Goal: Task Accomplishment & Management: Manage account settings

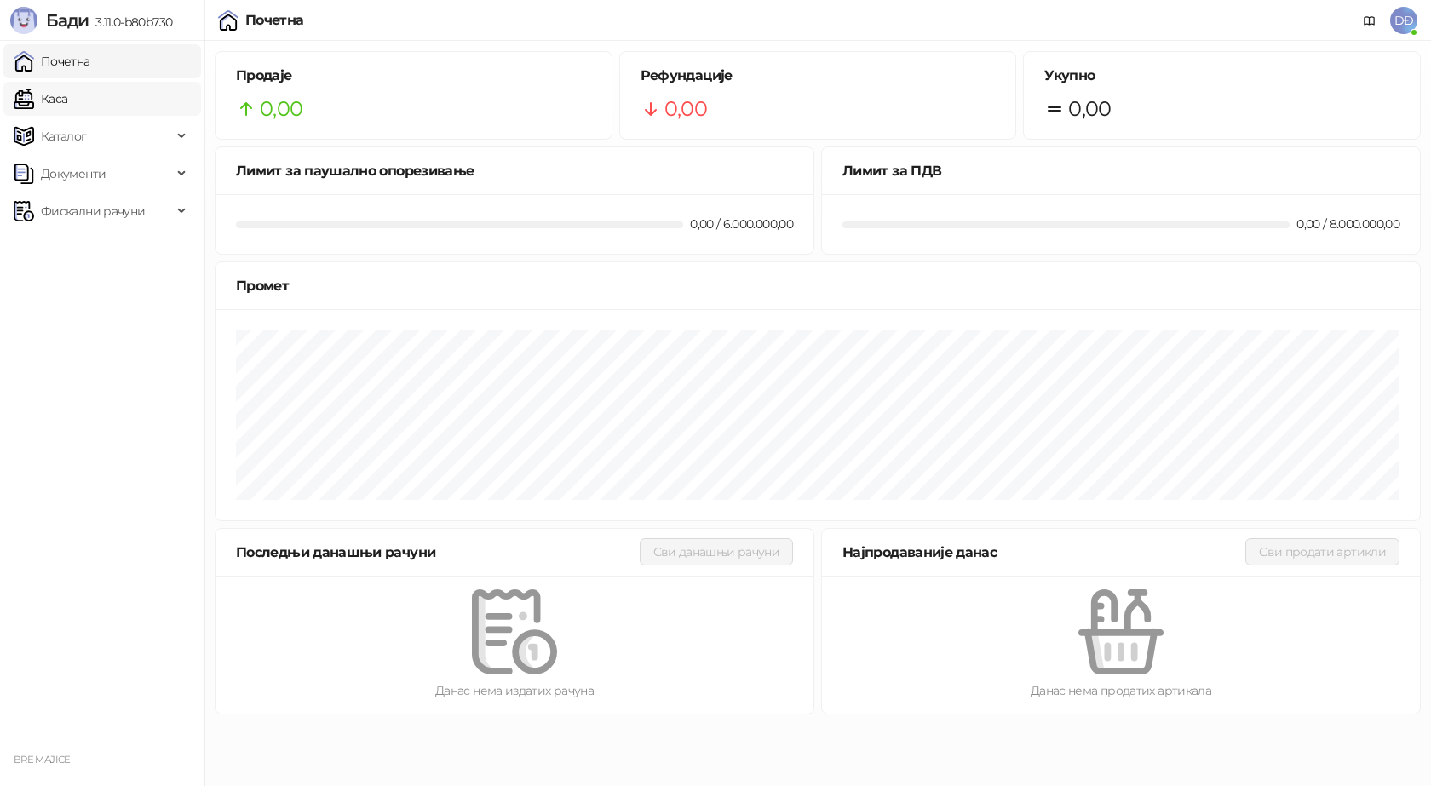
click at [66, 114] on link "Каса" at bounding box center [41, 99] width 54 height 34
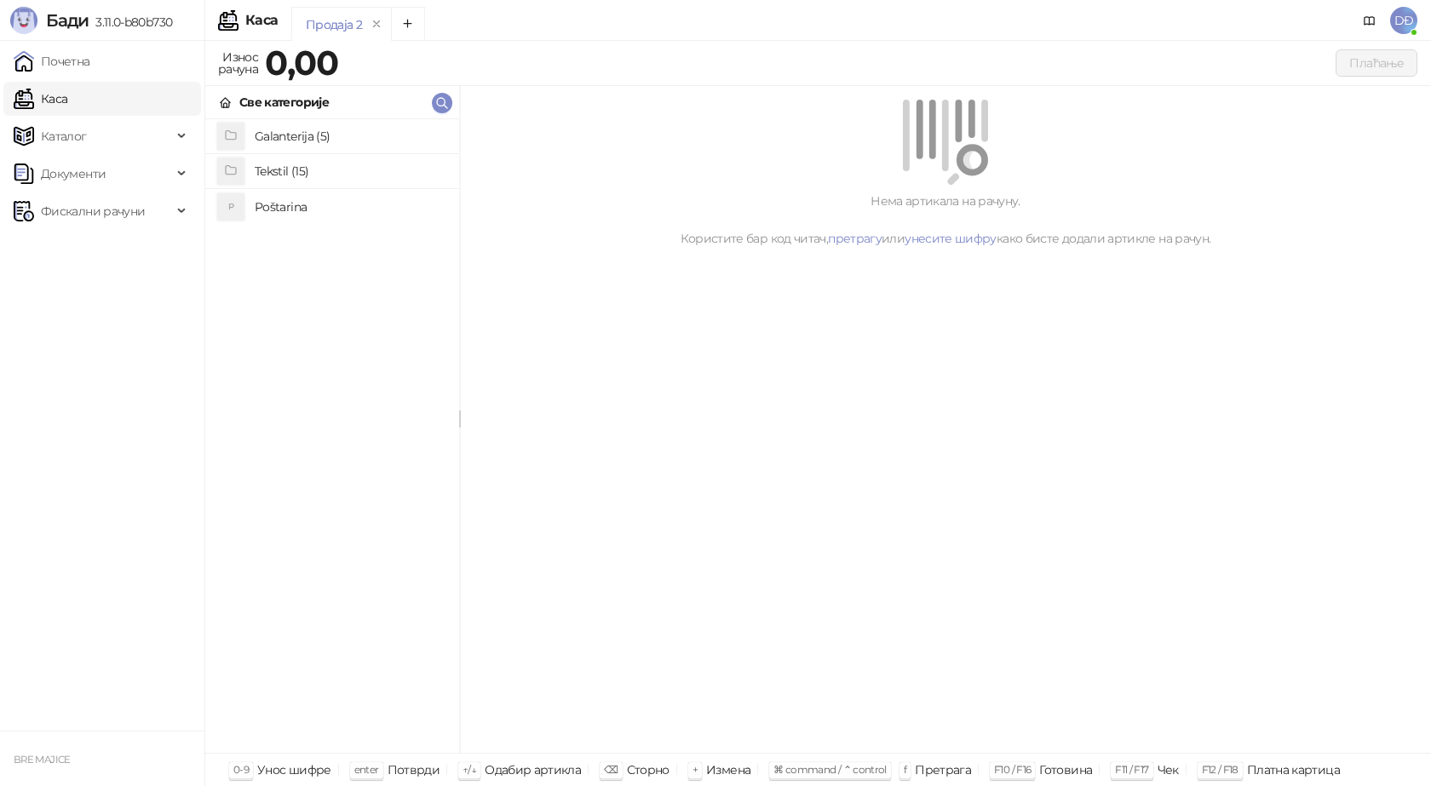
click at [67, 92] on link "Каса" at bounding box center [41, 99] width 54 height 34
click at [78, 209] on span "Фискални рачуни" at bounding box center [93, 211] width 104 height 34
click at [77, 249] on link "Издати рачуни" at bounding box center [77, 249] width 114 height 34
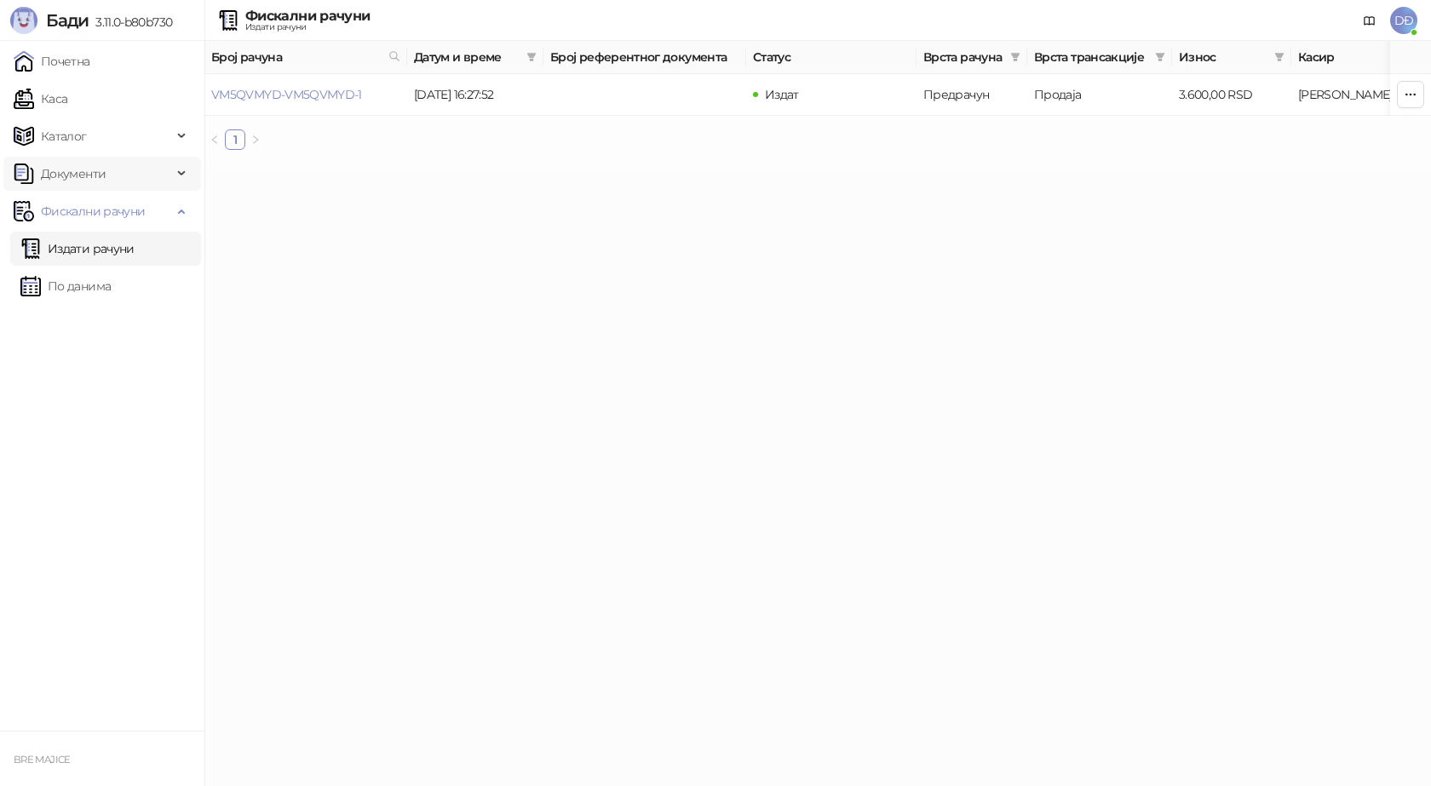
click at [68, 176] on span "Документи" at bounding box center [73, 174] width 65 height 34
click at [68, 145] on span "Каталог" at bounding box center [64, 136] width 46 height 34
click at [57, 244] on link "Артикли" at bounding box center [59, 249] width 78 height 34
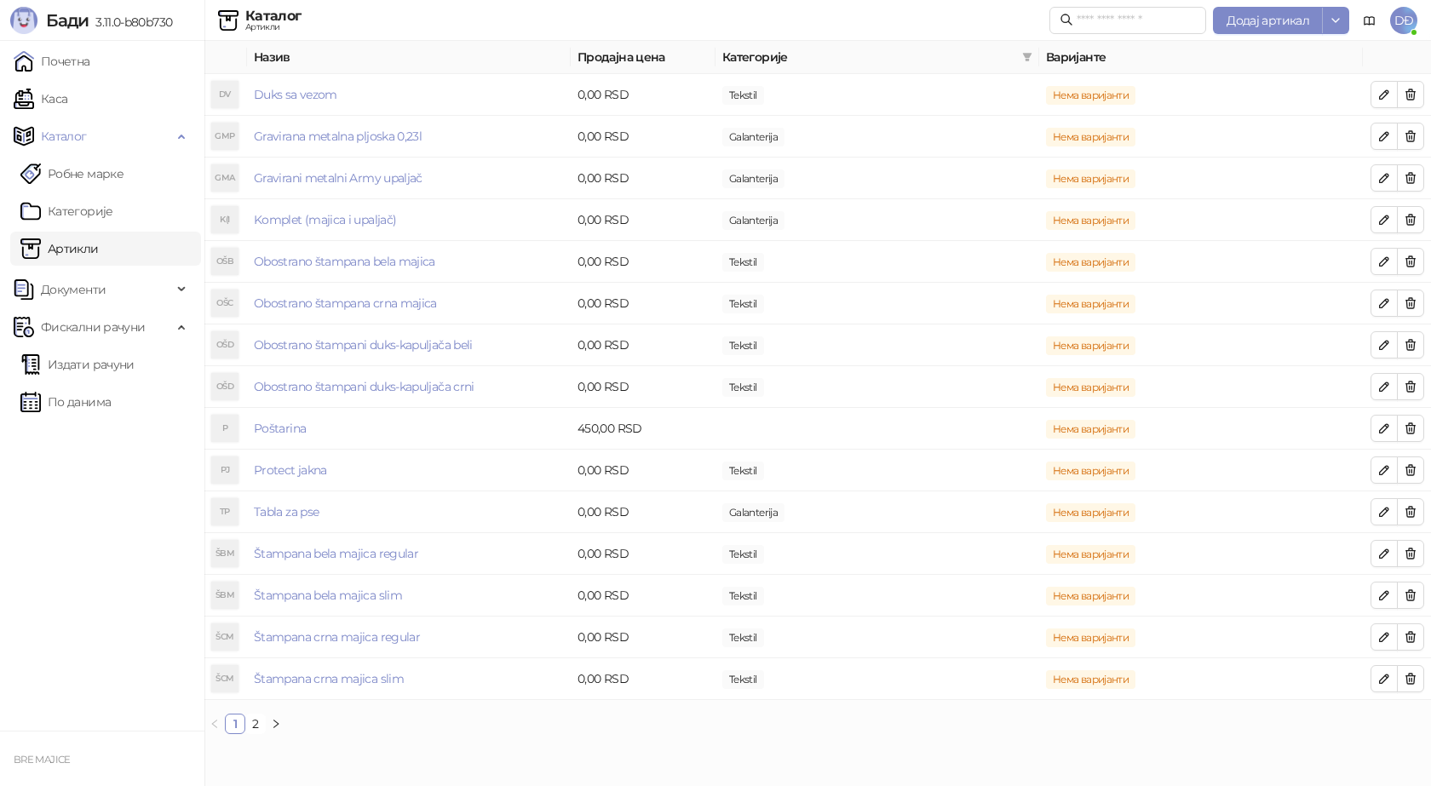
click at [132, 436] on ul "Почетна Каса Каталог Робне марке Категорије Артикли Документи КПО књига Улазни …" at bounding box center [102, 386] width 204 height 690
click at [67, 99] on link "Каса" at bounding box center [41, 99] width 54 height 34
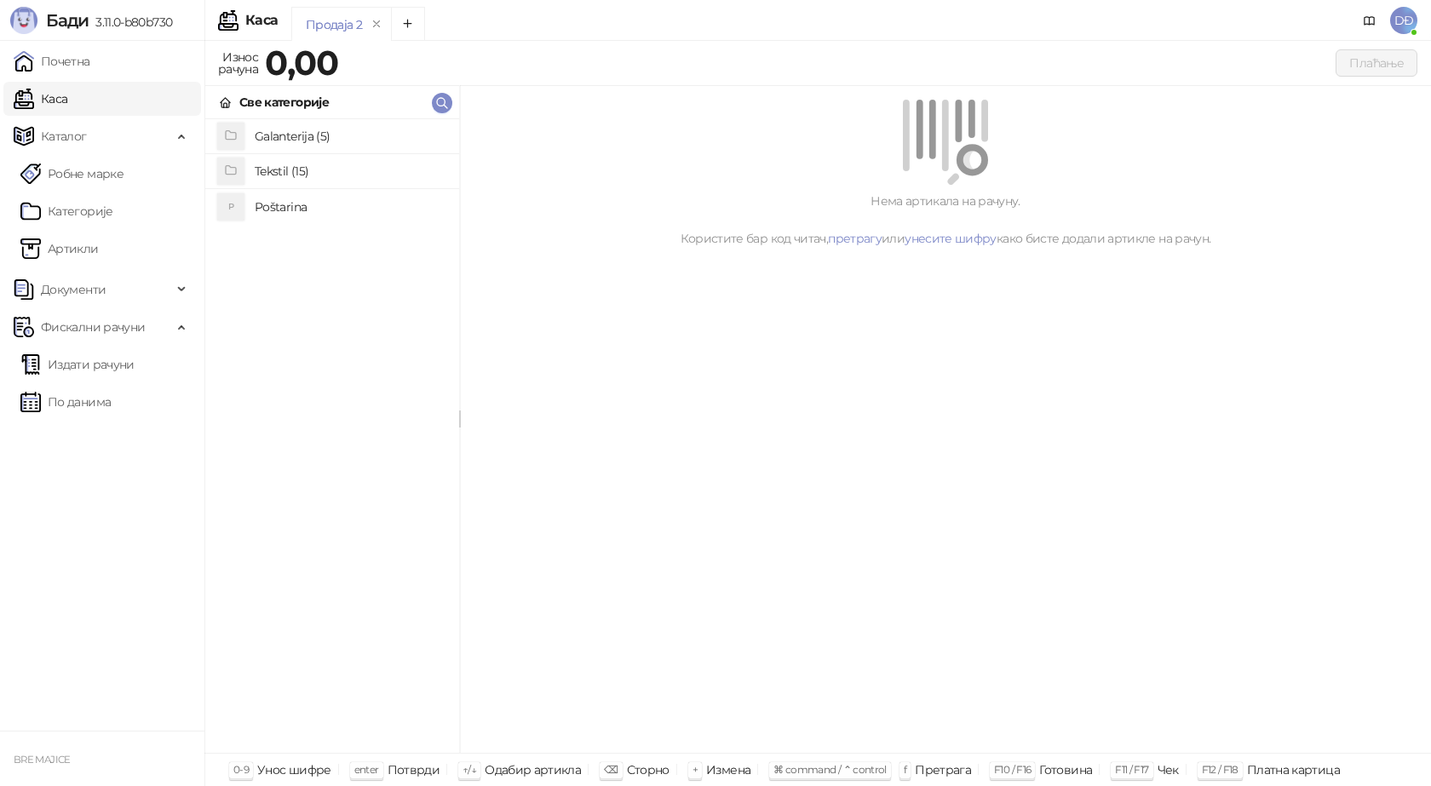
click at [285, 178] on h4 "Tekstil (15)" at bounding box center [350, 171] width 191 height 27
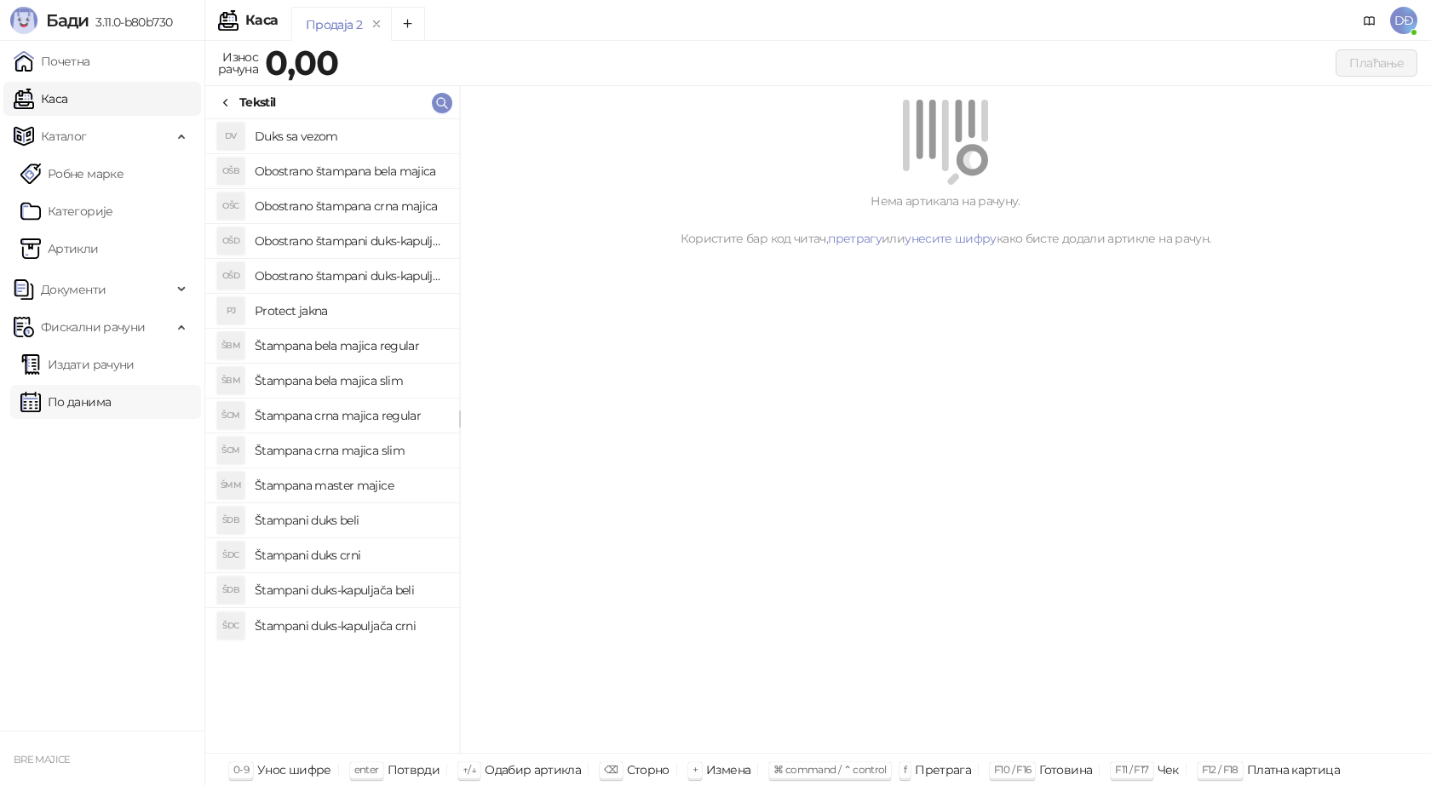
drag, startPoint x: 131, startPoint y: 439, endPoint x: 115, endPoint y: 407, distance: 35.4
click at [127, 435] on ul "Почетна Каса Каталог Робне марке Категорије Артикли Документи КПО књига Улазни …" at bounding box center [102, 386] width 204 height 690
click at [69, 249] on link "Артикли" at bounding box center [59, 249] width 78 height 34
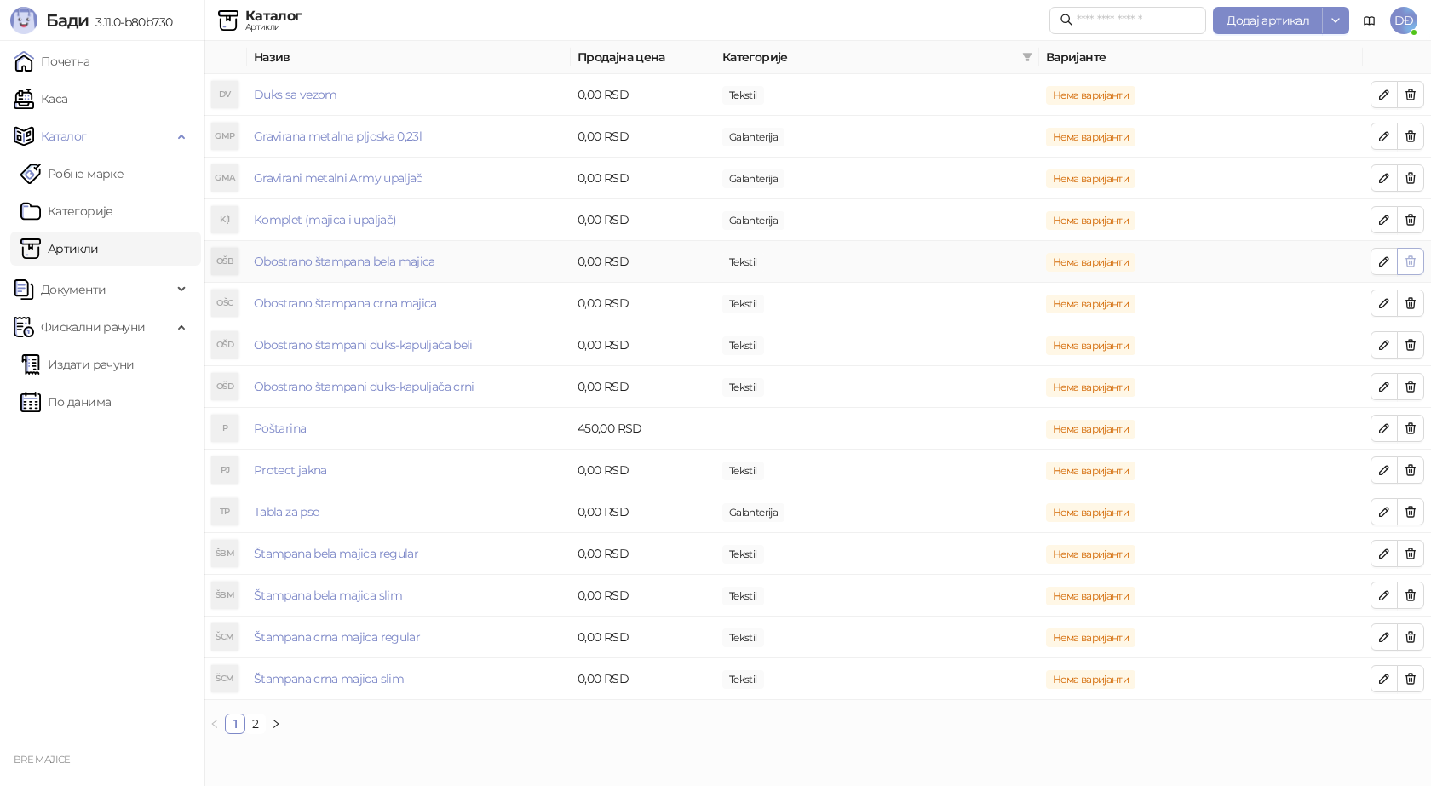
click at [1412, 261] on icon "button" at bounding box center [1410, 262] width 14 height 14
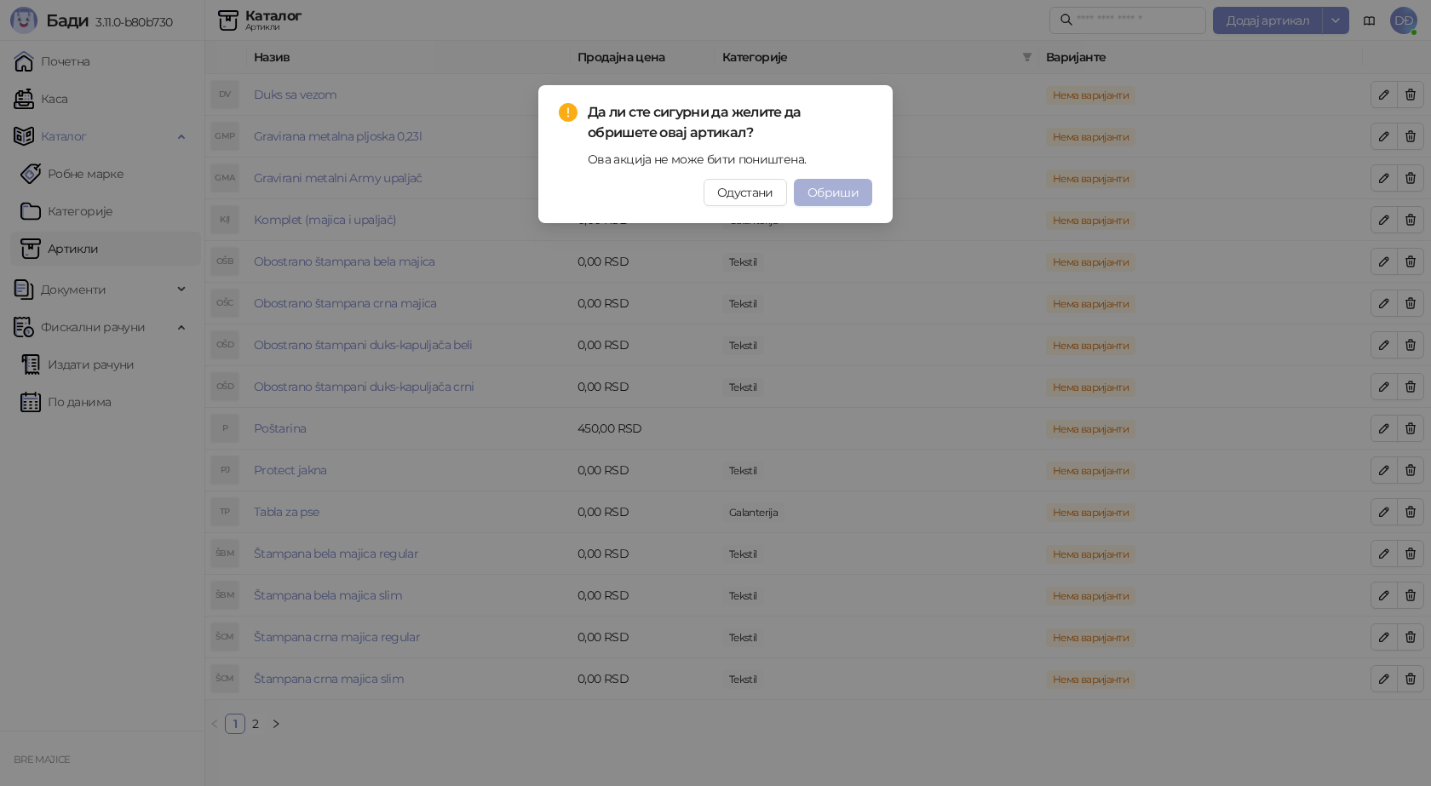
click at [846, 196] on span "Обриши" at bounding box center [832, 192] width 51 height 15
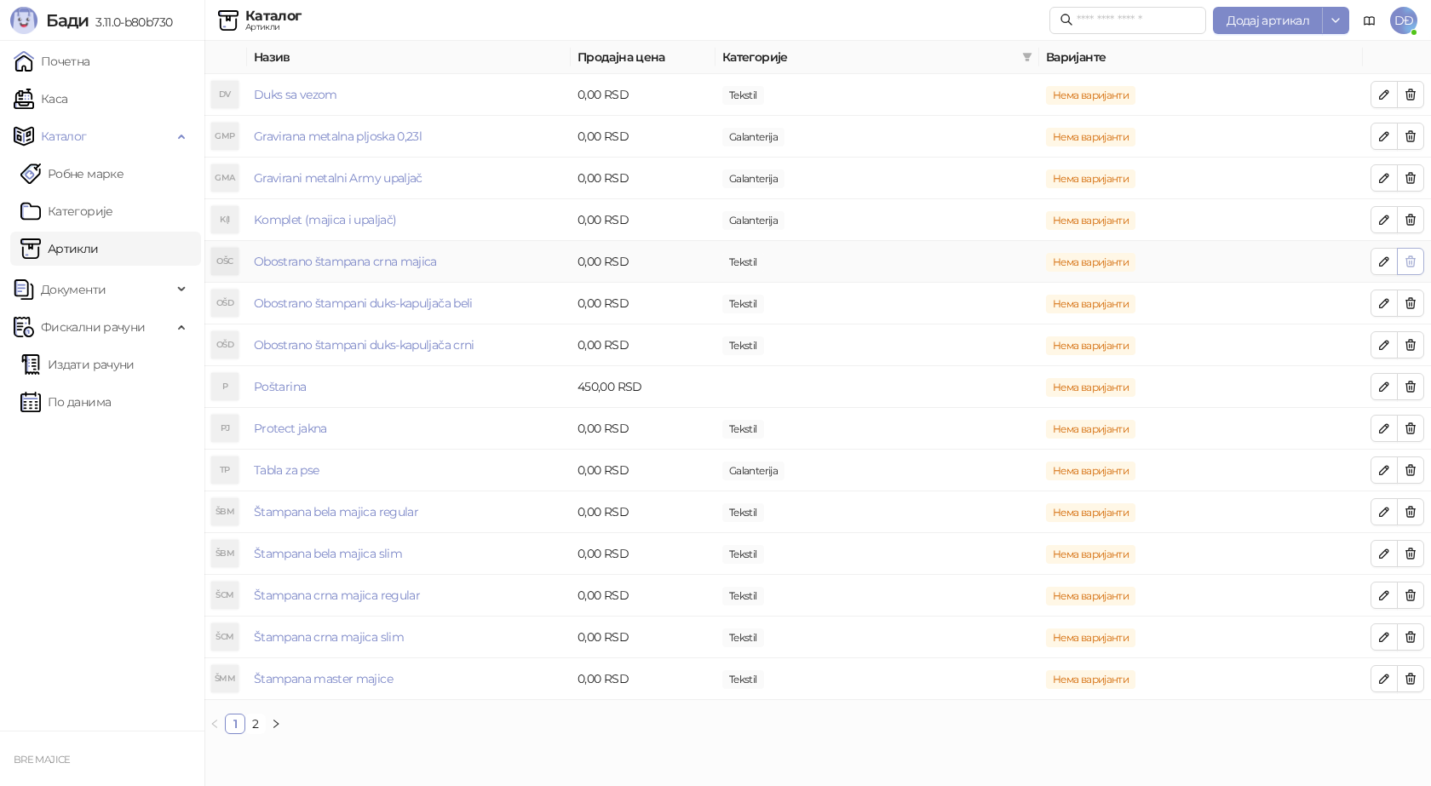
click at [1407, 261] on icon "button" at bounding box center [1410, 261] width 9 height 10
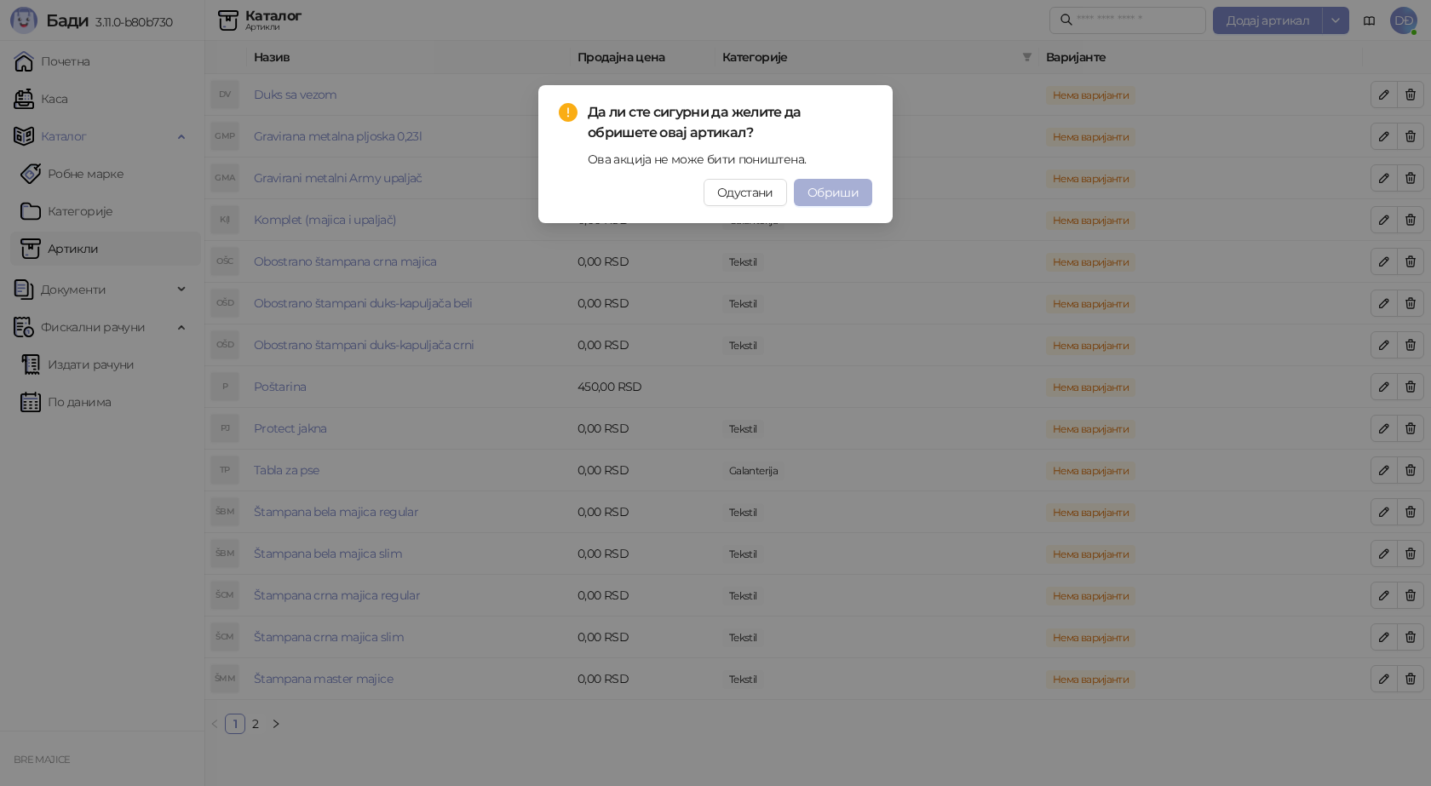
click at [821, 195] on span "Обриши" at bounding box center [832, 192] width 51 height 15
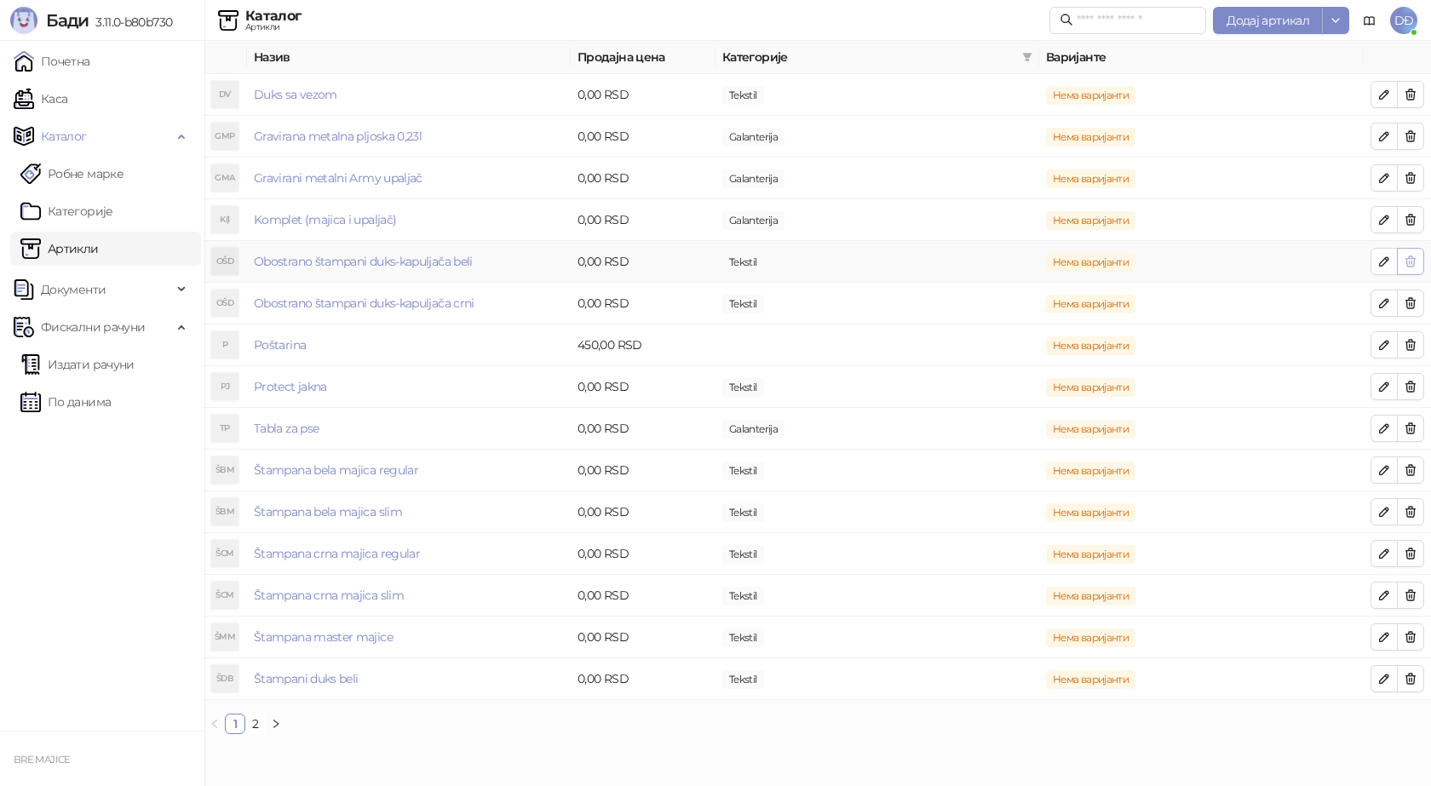
click at [1402, 258] on button "button" at bounding box center [1409, 261] width 27 height 27
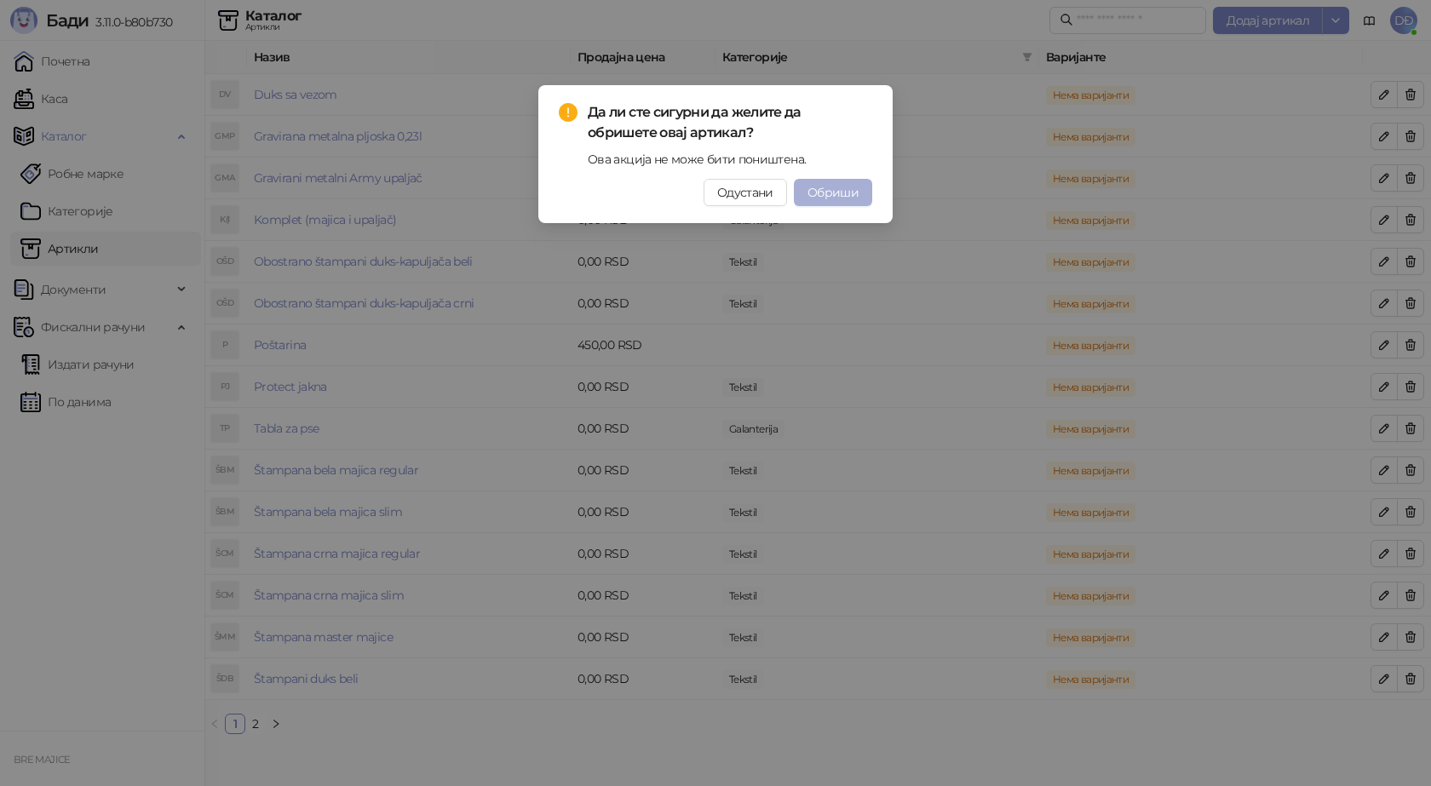
click at [838, 191] on span "Обриши" at bounding box center [832, 192] width 51 height 15
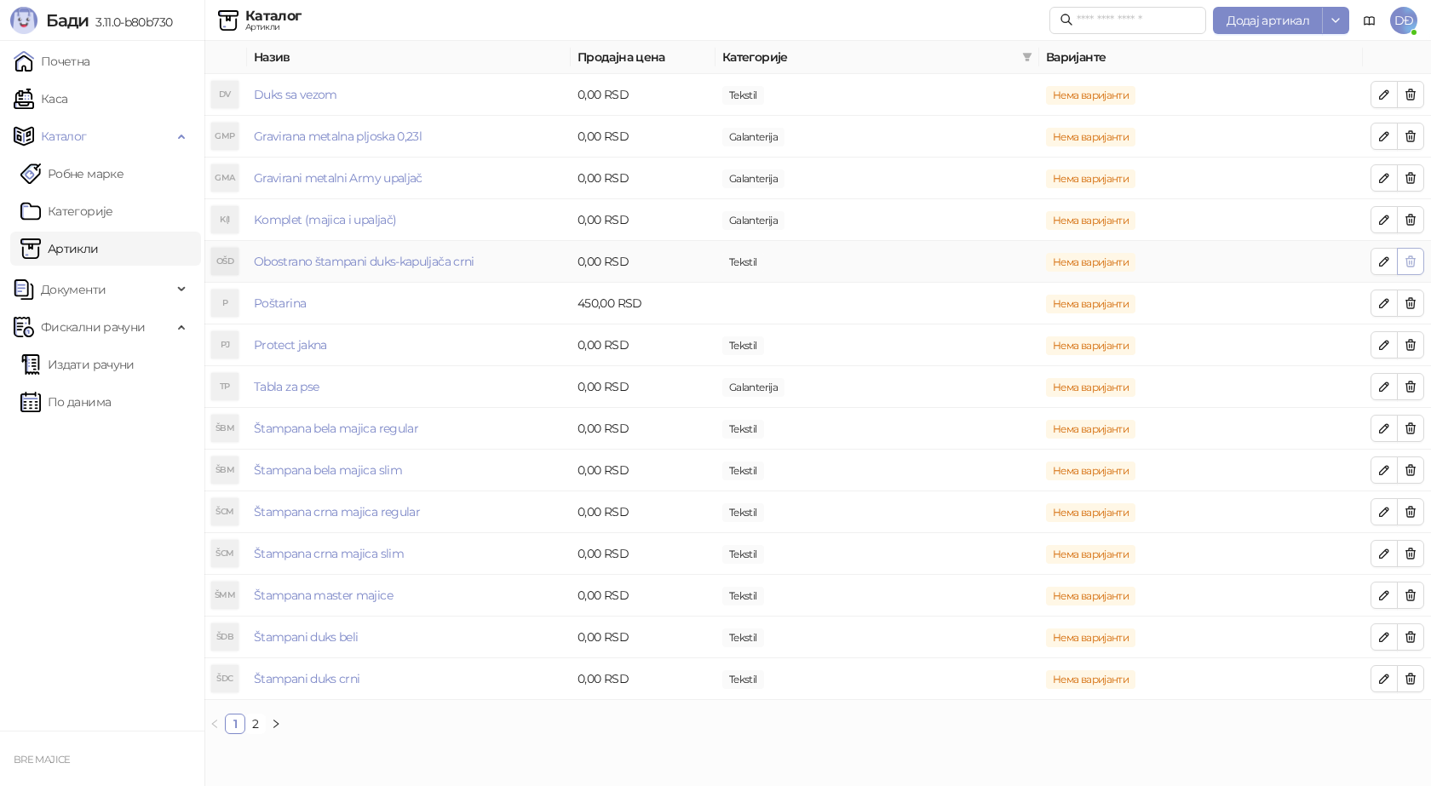
click at [1408, 257] on icon "button" at bounding box center [1410, 262] width 14 height 14
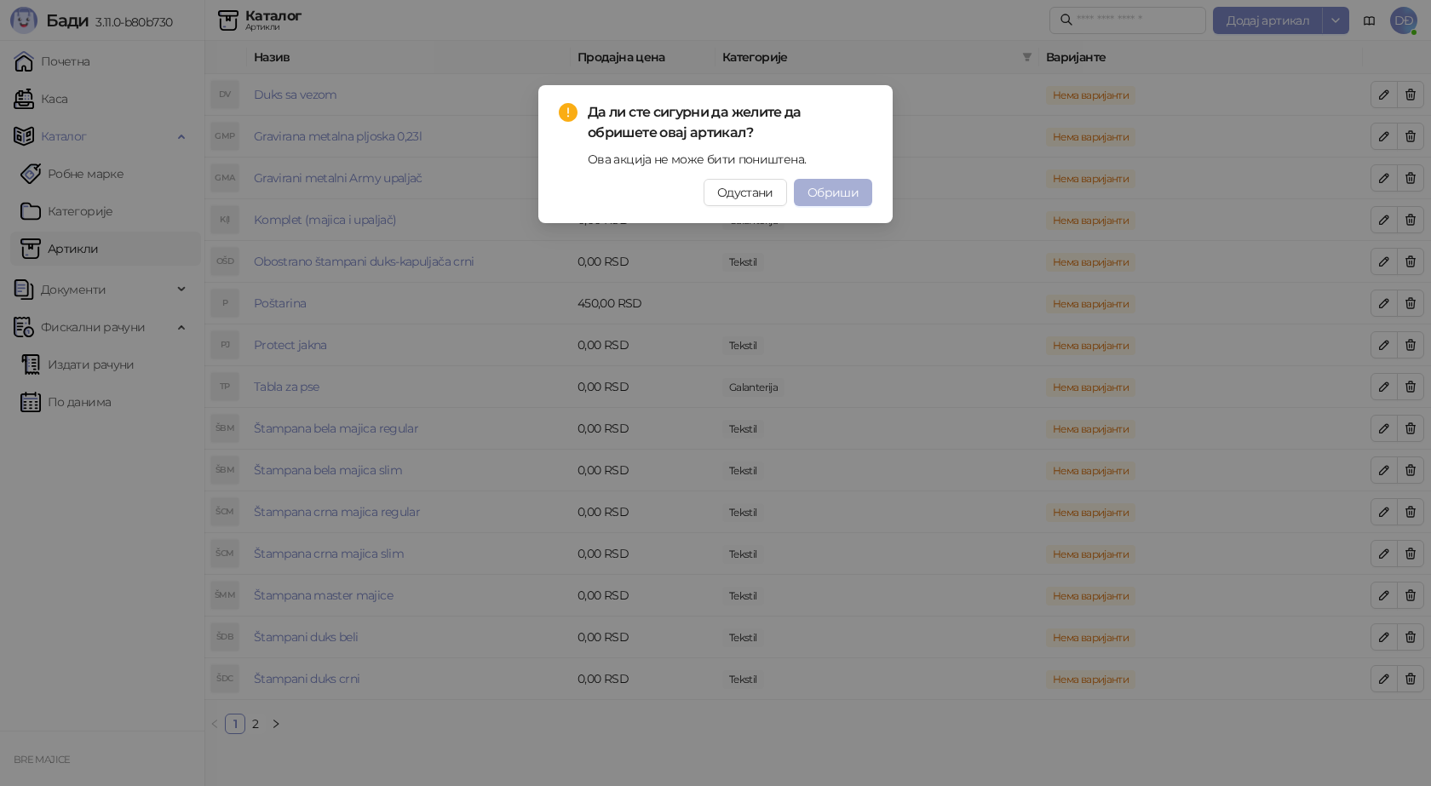
click at [824, 187] on span "Обриши" at bounding box center [832, 192] width 51 height 15
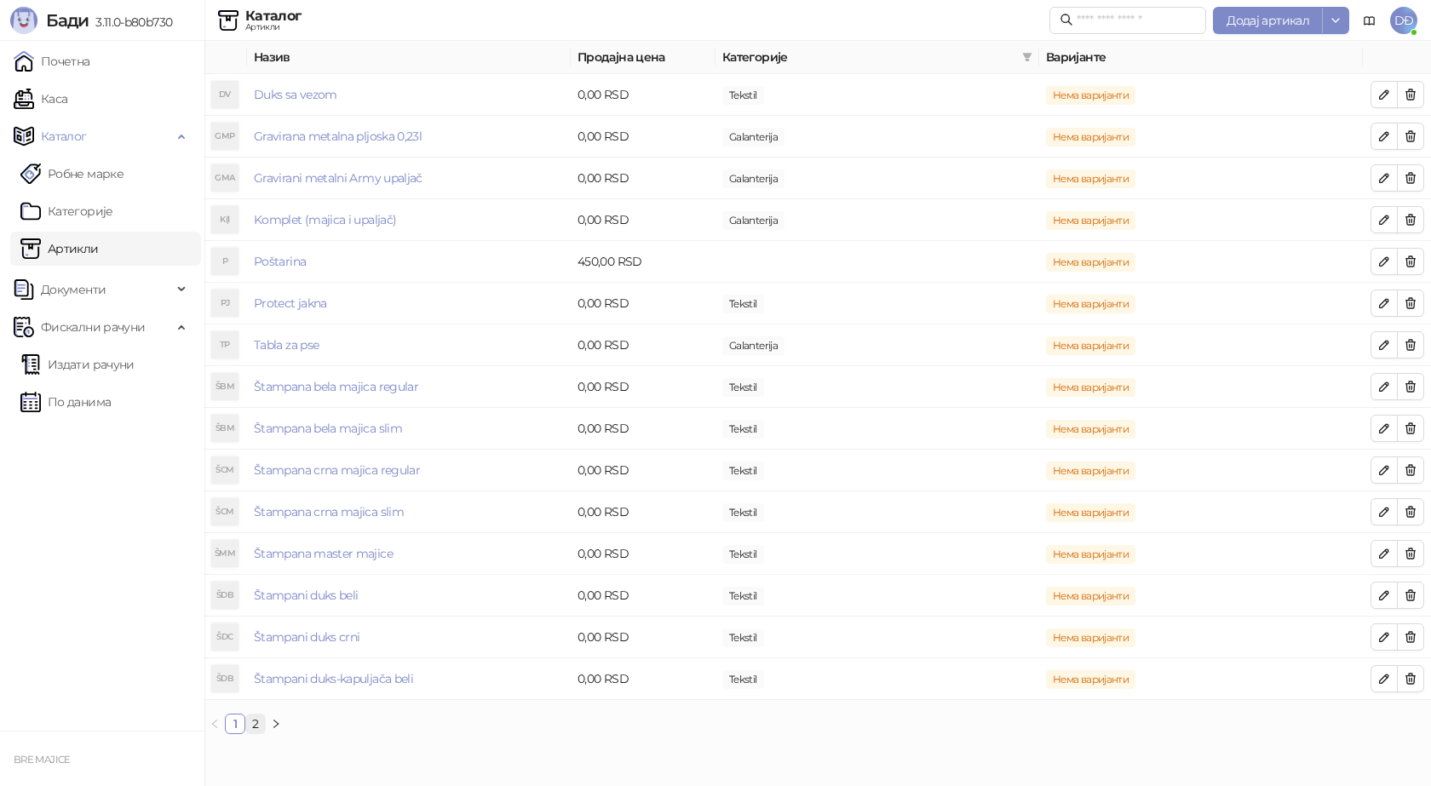
click at [254, 727] on link "2" at bounding box center [255, 723] width 19 height 19
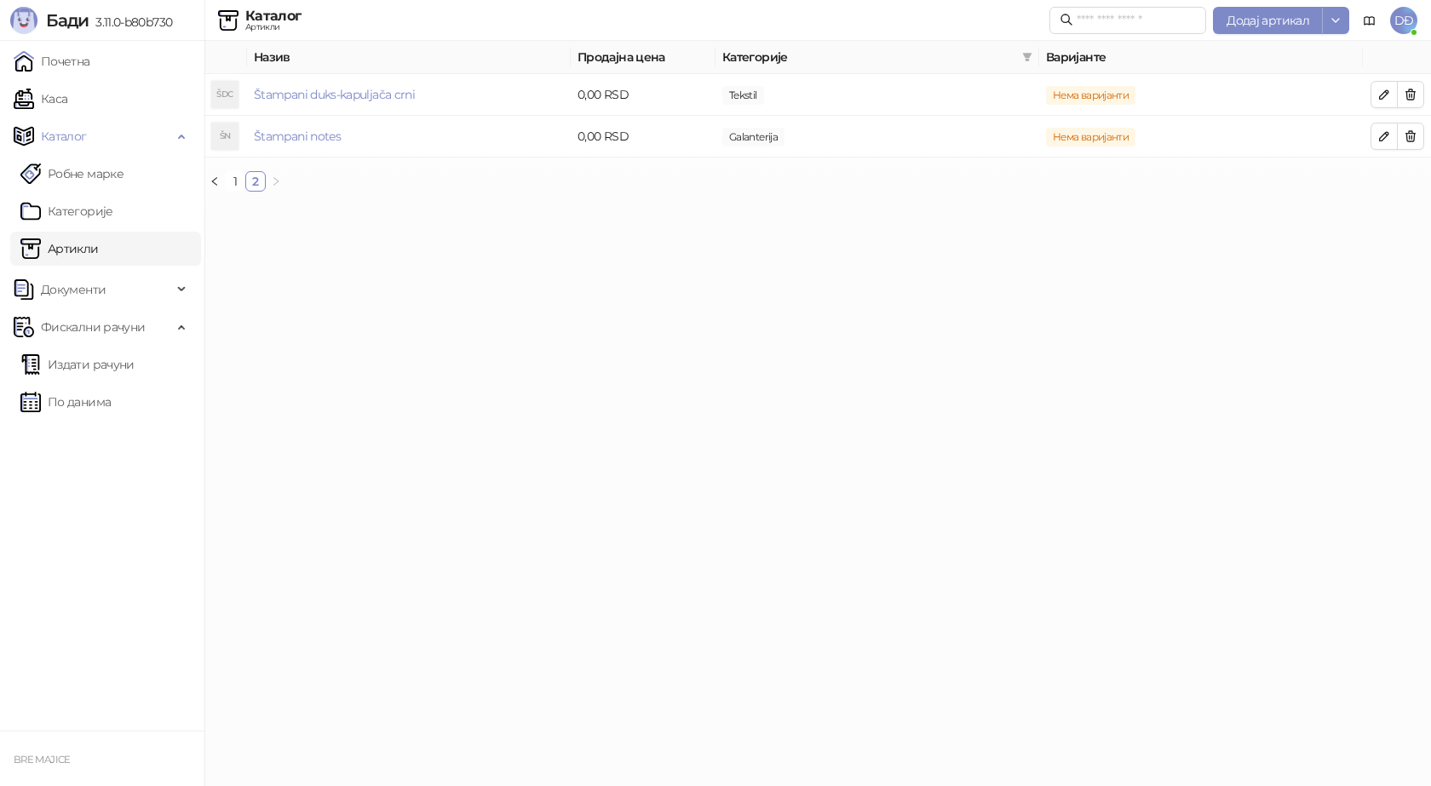
click at [243, 205] on html "Бади 3.11.0-b80b730 Почетна Каса Каталог Робне марке Категорије Артикли Докумен…" at bounding box center [715, 102] width 1431 height 205
click at [233, 180] on link "1" at bounding box center [235, 181] width 19 height 19
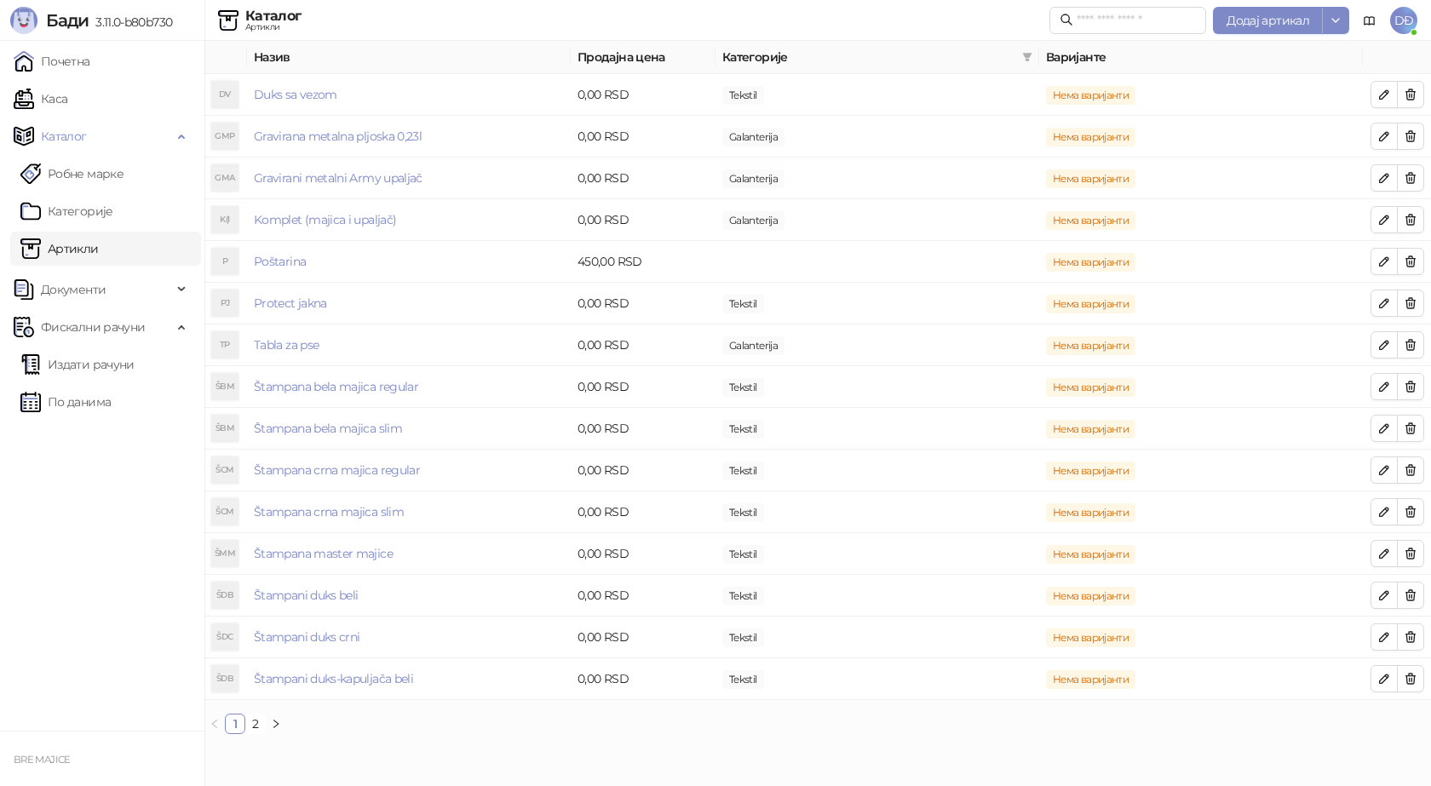
click at [91, 504] on ul "Почетна Каса Каталог Робне марке Категорије Артикли Документи КПО књига Улазни …" at bounding box center [102, 386] width 204 height 690
click at [99, 212] on link "Категорије" at bounding box center [66, 211] width 93 height 34
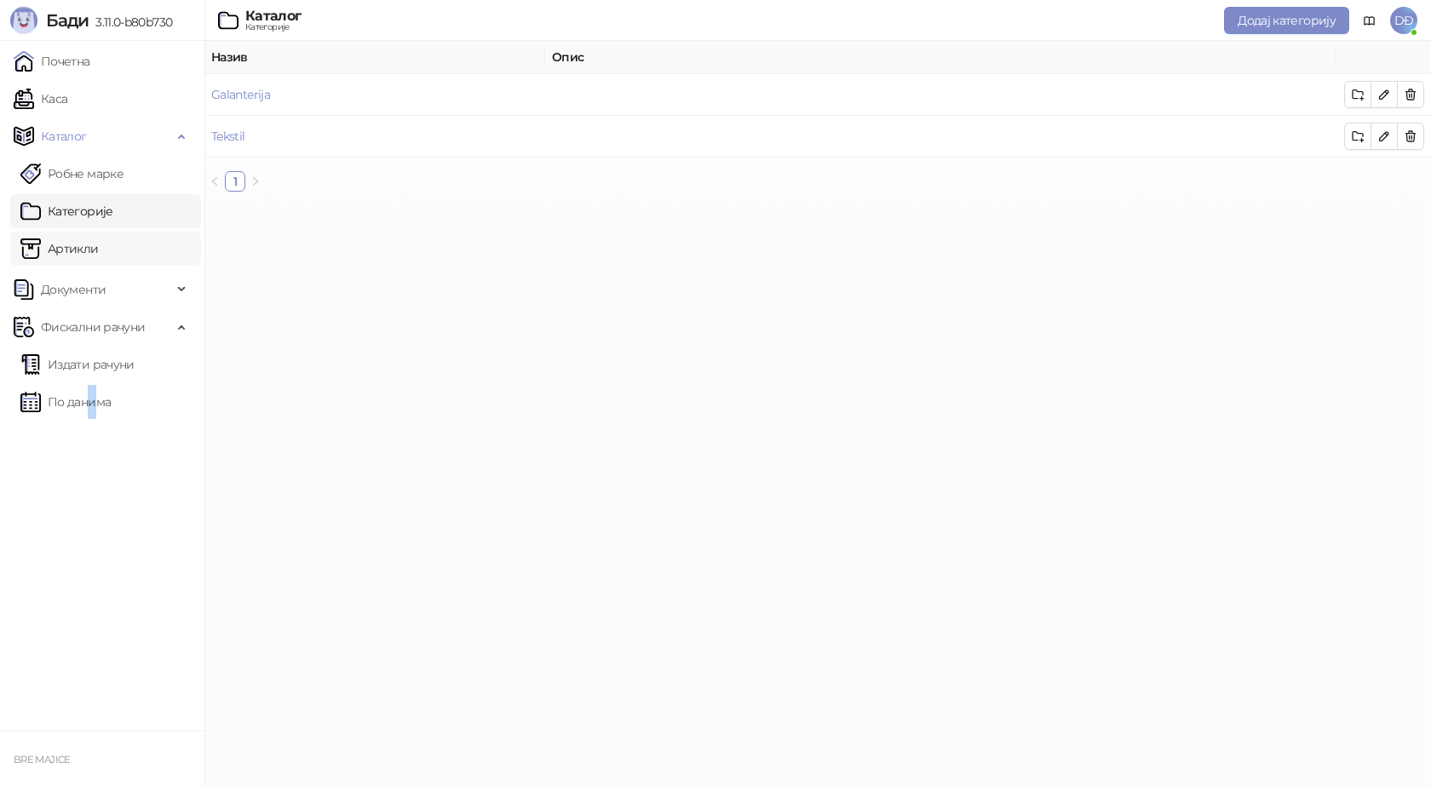
click at [99, 252] on link "Артикли" at bounding box center [59, 249] width 78 height 34
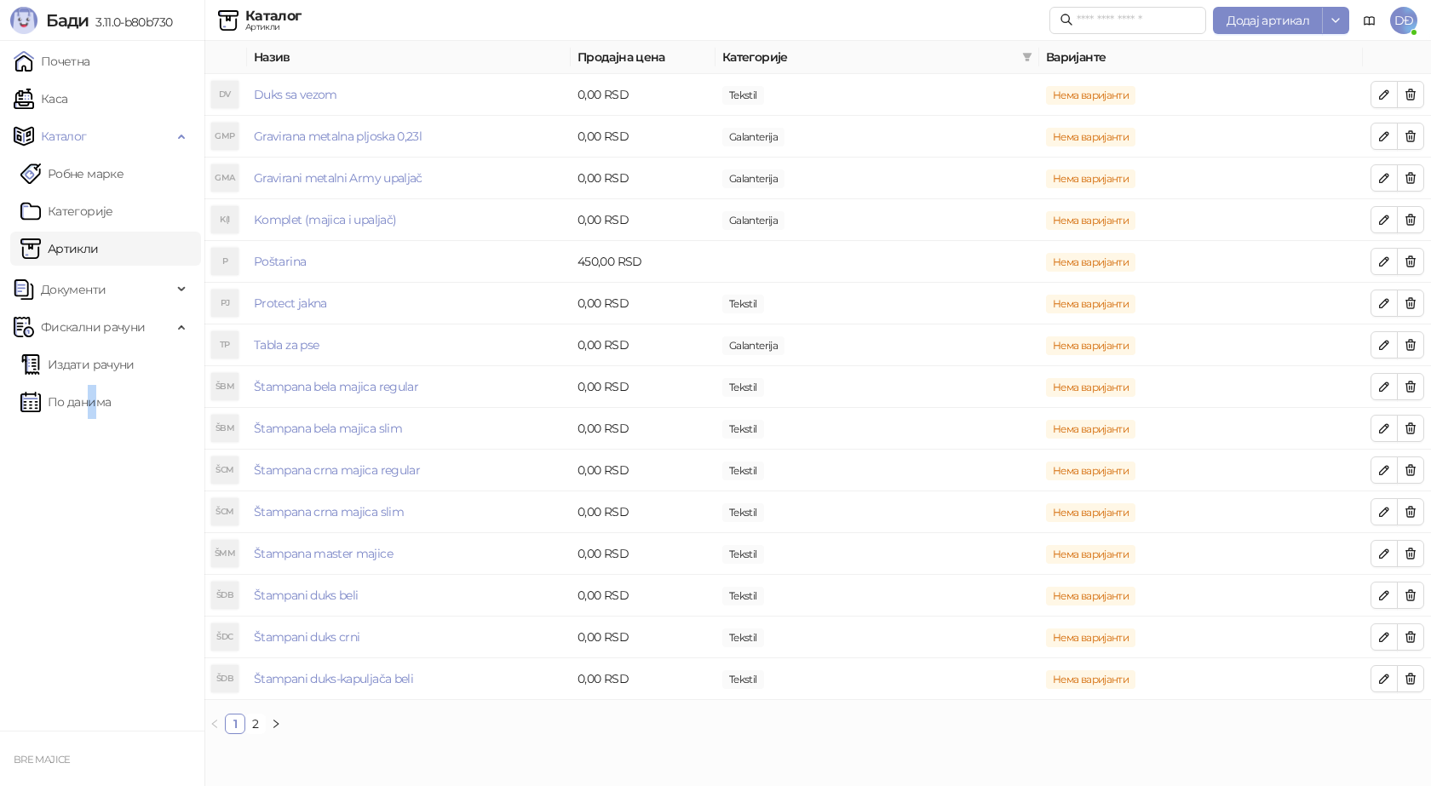
click at [85, 482] on ul "Почетна Каса Каталог Робне марке Категорије Артикли Документи КПО књига Улазни …" at bounding box center [102, 386] width 204 height 690
click at [83, 135] on span "Каталог" at bounding box center [64, 136] width 46 height 34
click at [67, 95] on link "Каса" at bounding box center [41, 99] width 54 height 34
